Goal: Information Seeking & Learning: Learn about a topic

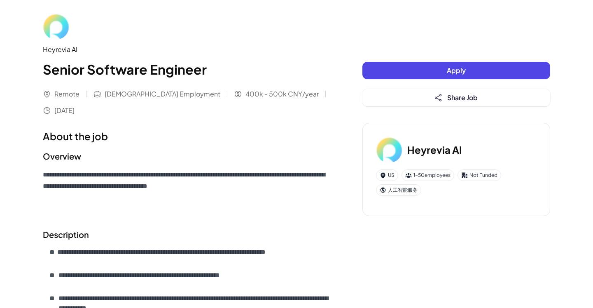
click at [56, 30] on img at bounding box center [56, 26] width 26 height 26
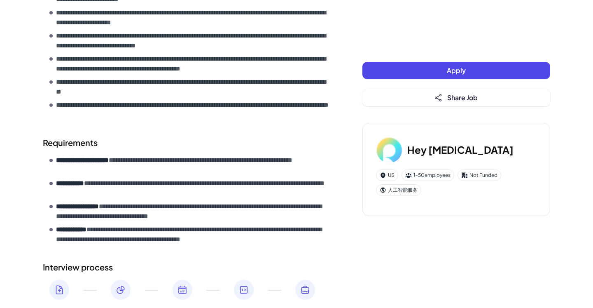
scroll to position [386, 0]
